Goal: Navigation & Orientation: Understand site structure

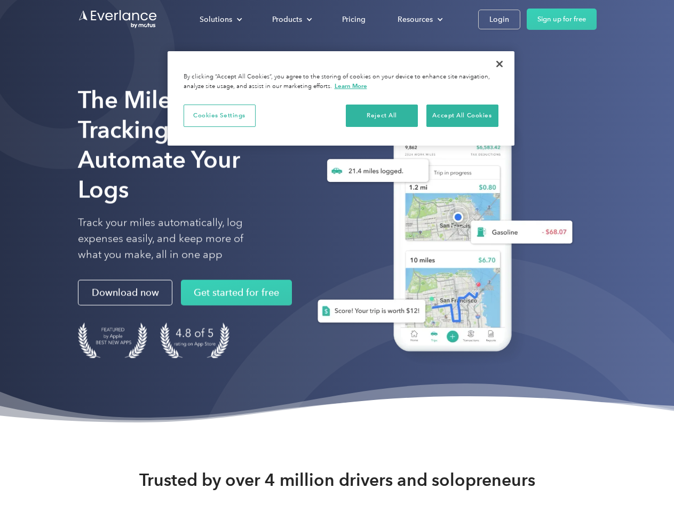
click at [220, 19] on div "Solutions" at bounding box center [215, 19] width 33 height 13
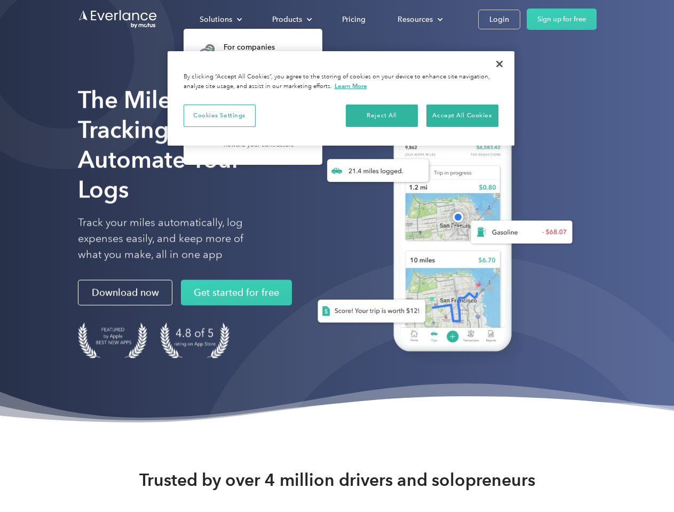
click at [291, 19] on div "Products" at bounding box center [287, 19] width 30 height 13
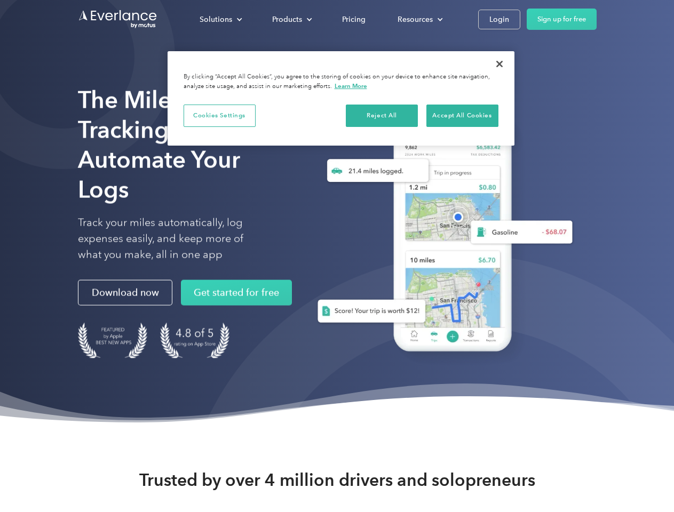
click at [419, 19] on div "Resources" at bounding box center [414, 19] width 35 height 13
click at [219, 115] on button "Cookies Settings" at bounding box center [219, 116] width 72 height 22
click at [382, 115] on button "Reject All" at bounding box center [382, 116] width 72 height 22
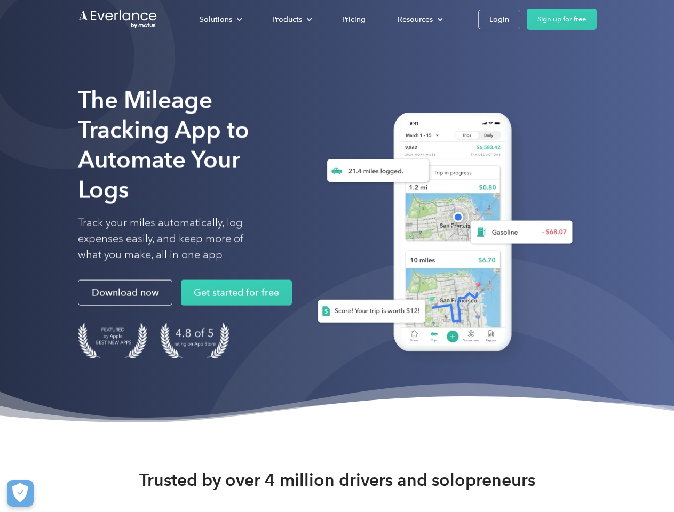
click at [462, 115] on div "When you visit any website, it may store or retrieve information on your browse…" at bounding box center [337, 123] width 273 height 83
click at [499, 64] on div "The Mileage Tracking App to Automate Your Logs Track your miles automatically, …" at bounding box center [337, 213] width 674 height 427
